Goal: Transaction & Acquisition: Book appointment/travel/reservation

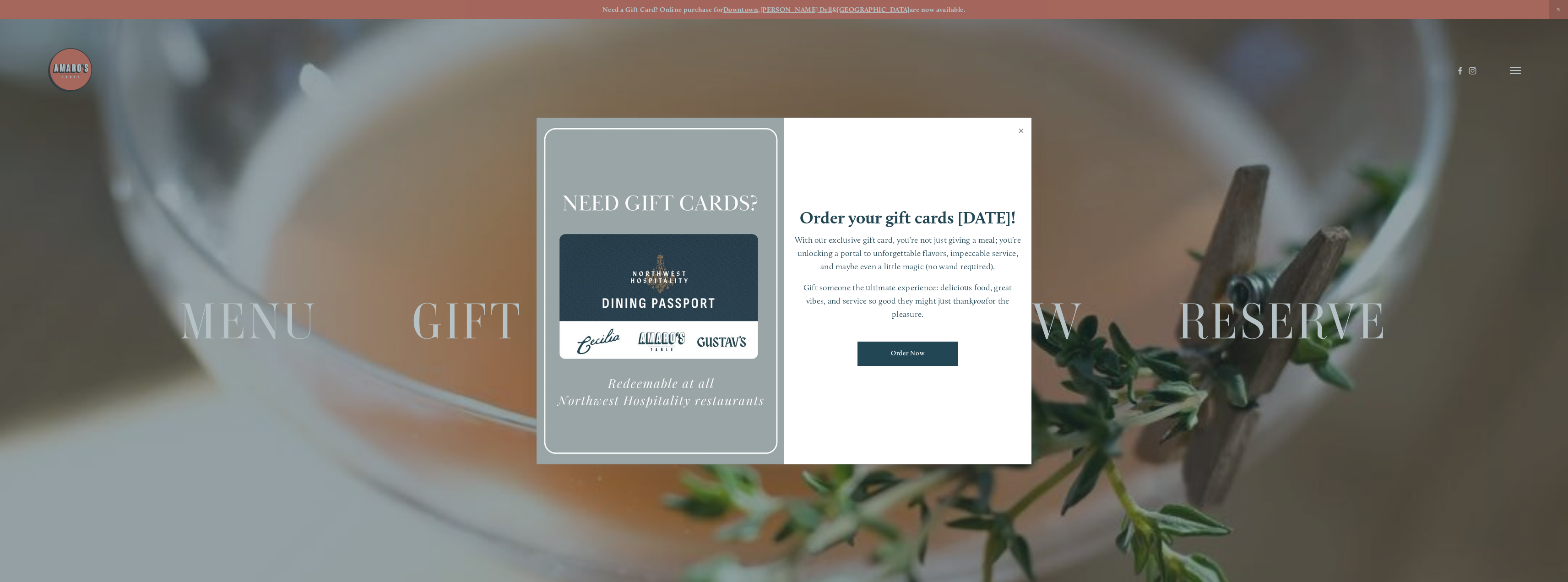
click at [1020, 132] on link "Close" at bounding box center [1021, 132] width 18 height 26
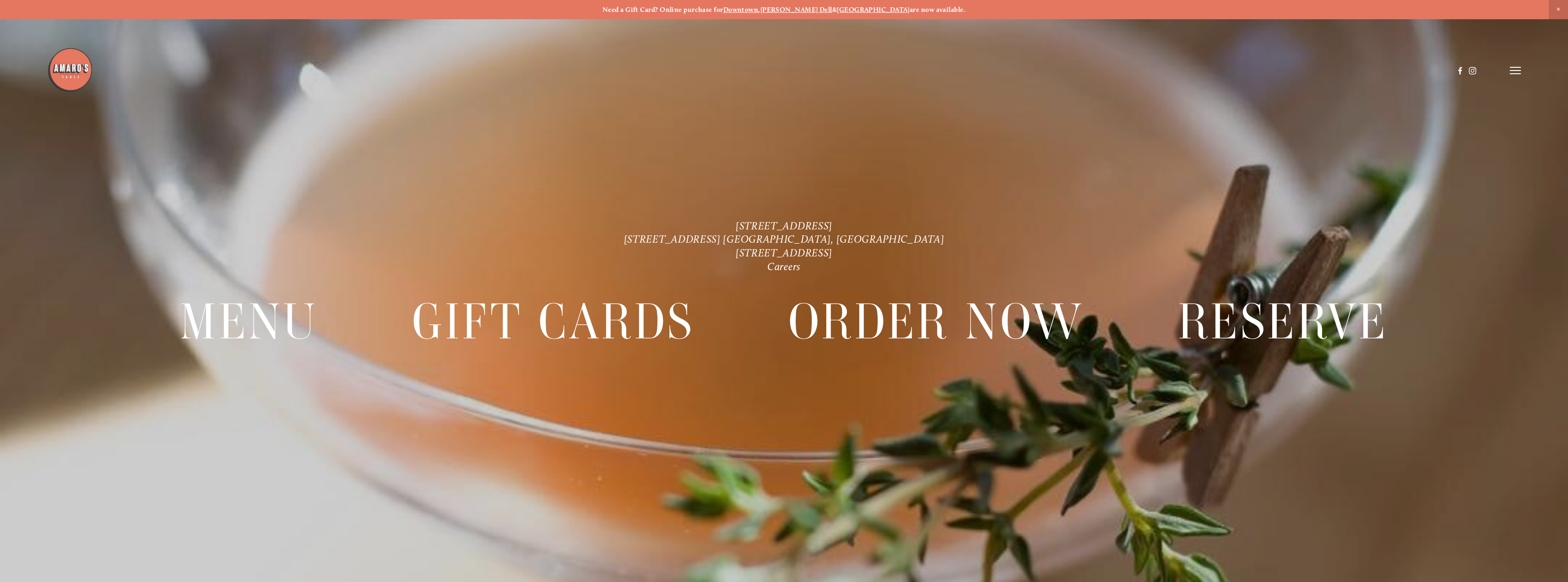
click at [1513, 72] on icon at bounding box center [1515, 71] width 11 height 9
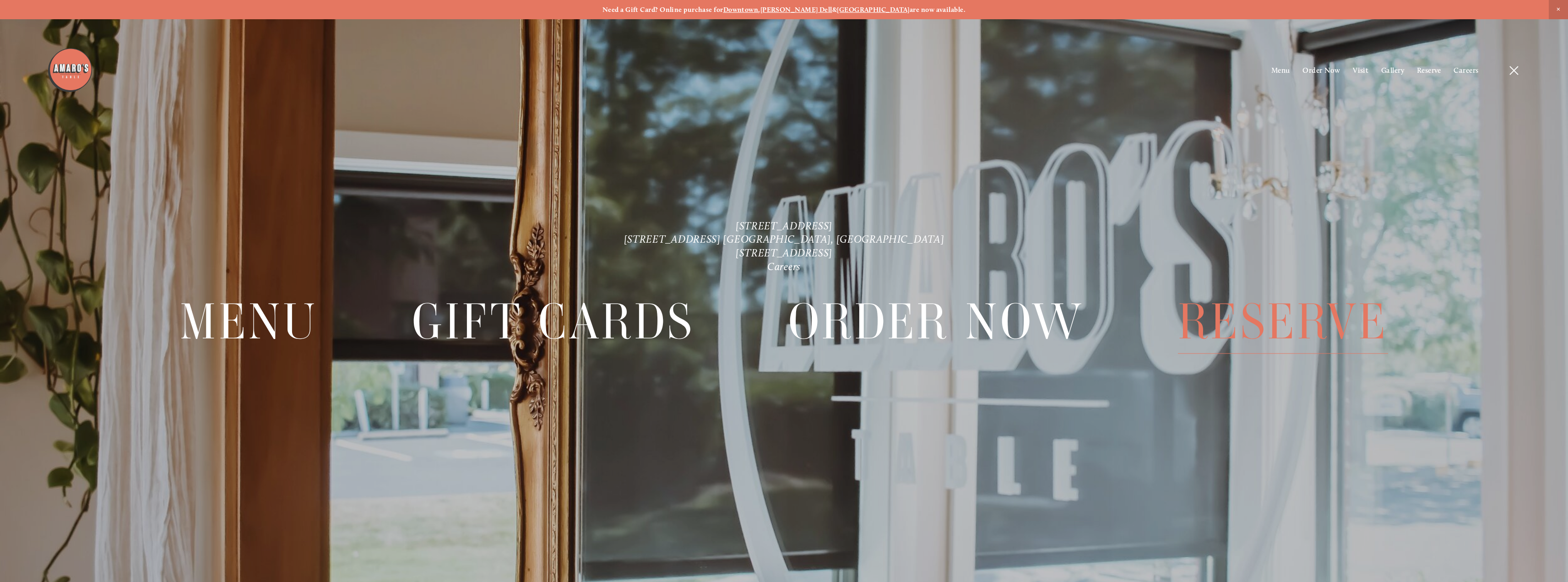
click at [1250, 307] on span "Reserve" at bounding box center [1283, 322] width 210 height 64
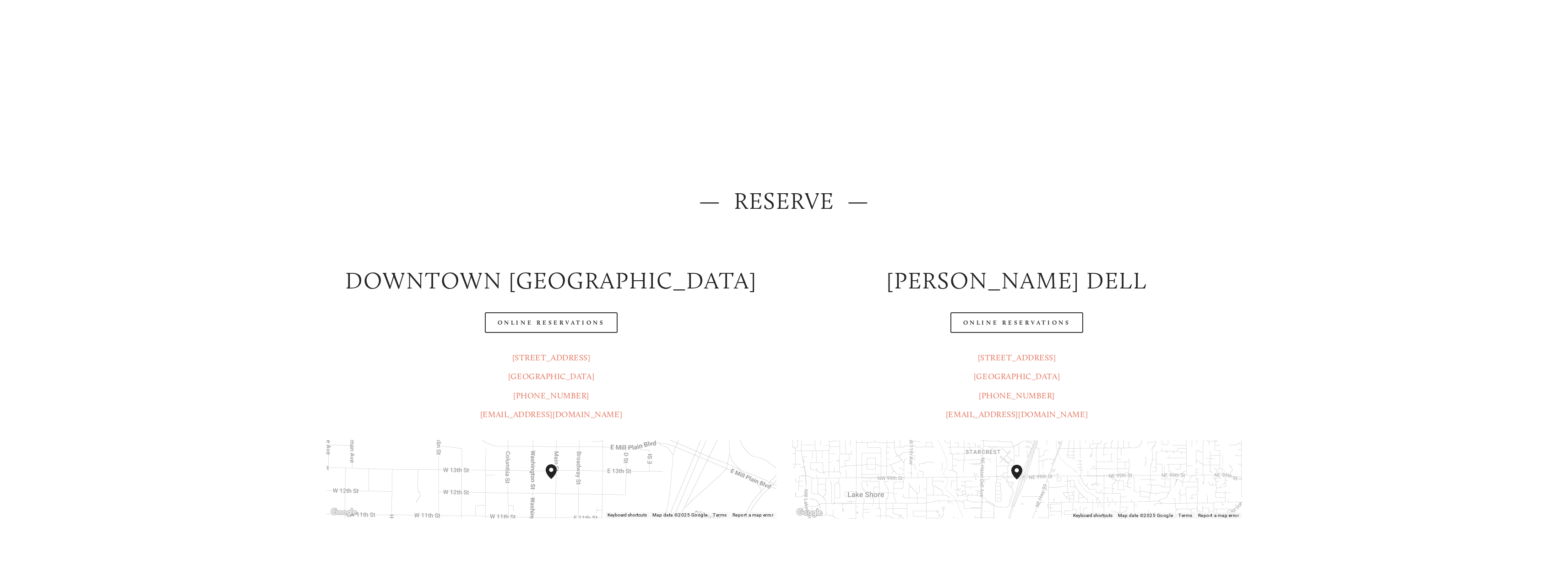
scroll to position [91, 0]
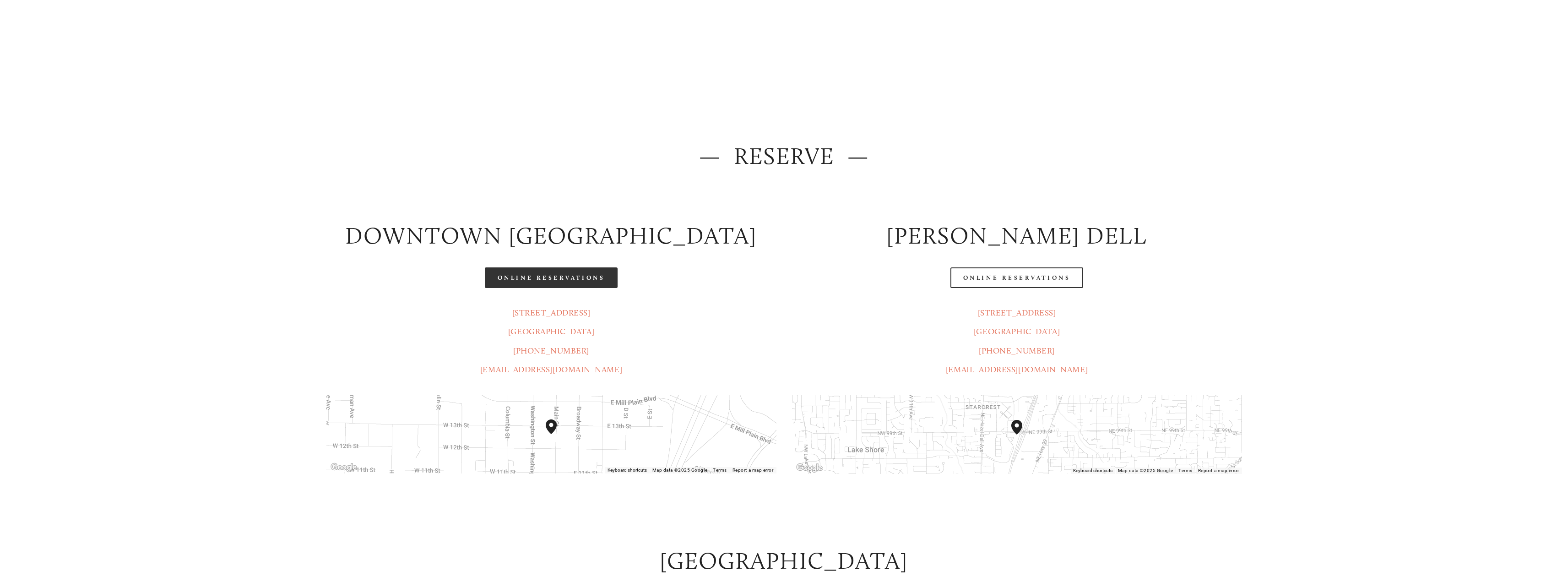
click at [536, 270] on link "Online Reservations" at bounding box center [551, 278] width 133 height 21
